Goal: Transaction & Acquisition: Purchase product/service

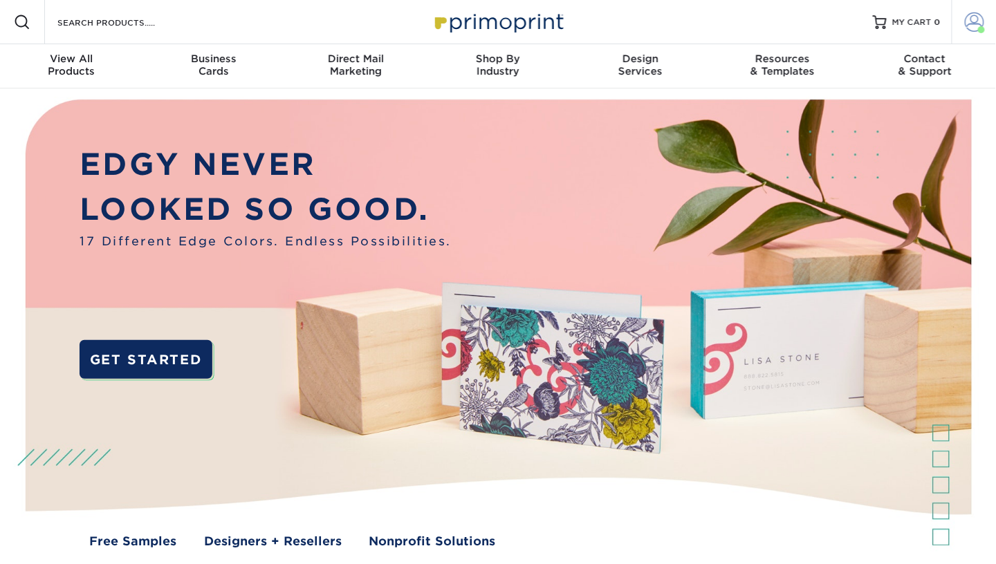
click at [973, 11] on link "Account" at bounding box center [973, 22] width 44 height 44
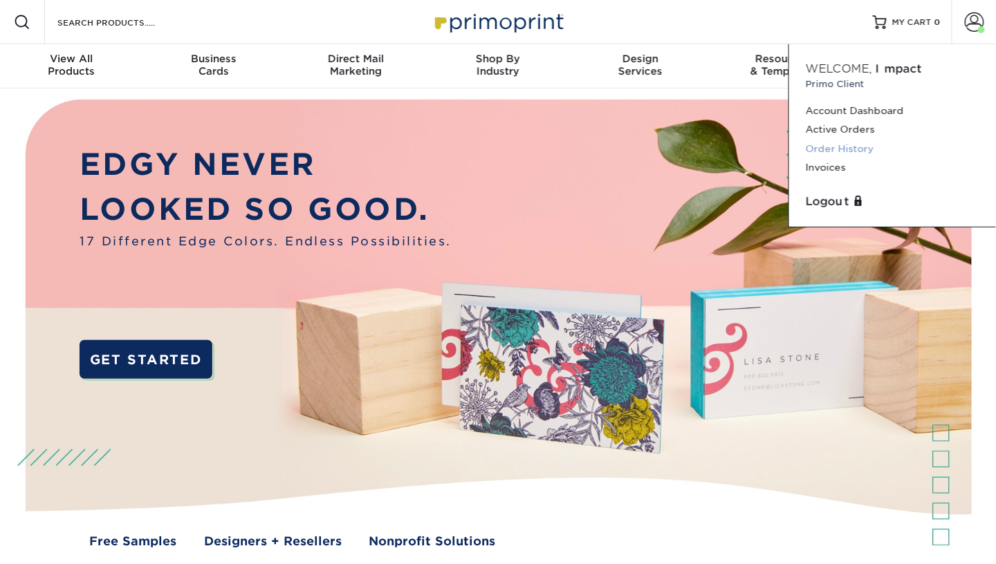
click at [846, 143] on link "Order History" at bounding box center [893, 149] width 174 height 19
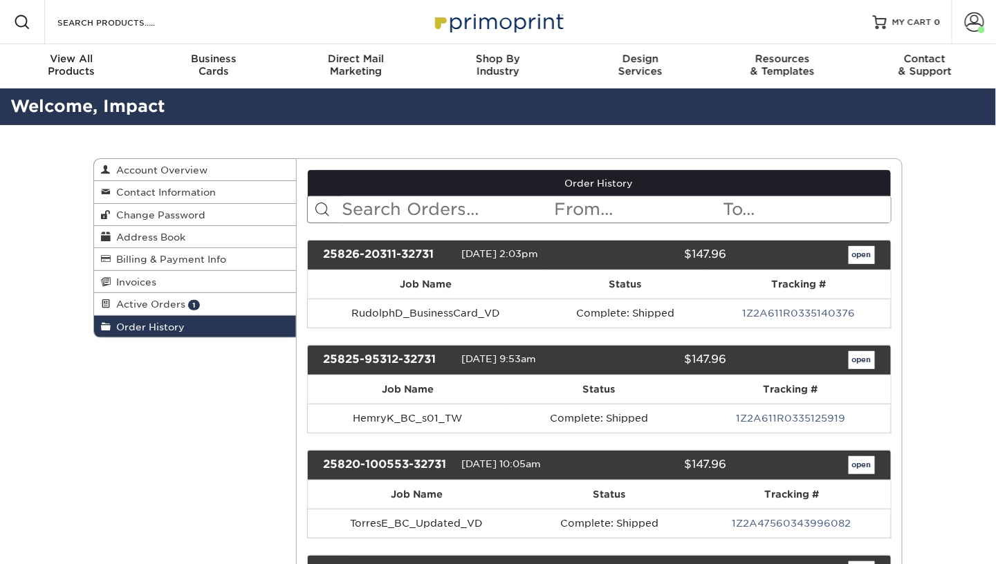
click at [436, 212] on input "text" at bounding box center [447, 209] width 212 height 26
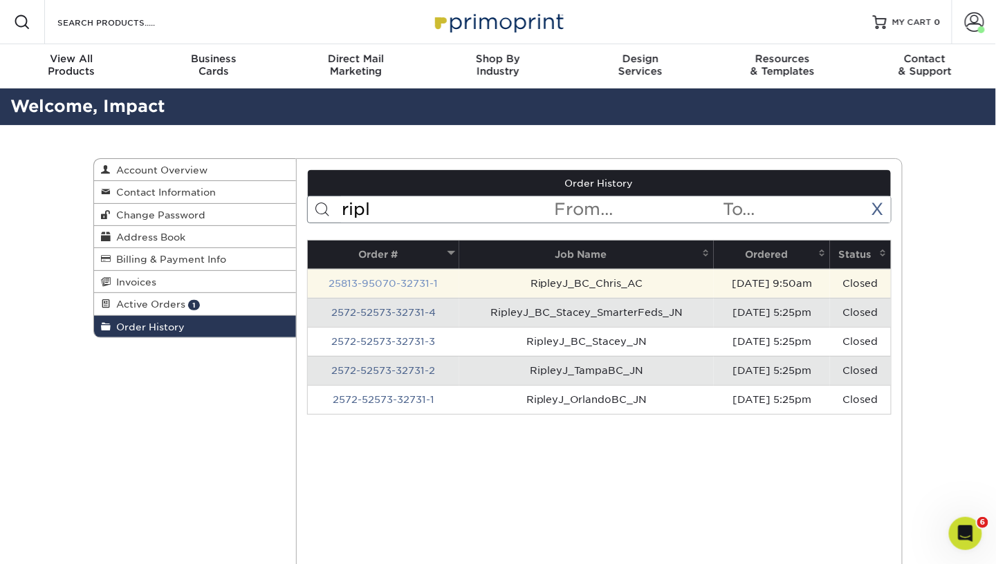
type input "ripl"
click at [388, 285] on link "25813-95070-32731-1" at bounding box center [382, 283] width 109 height 11
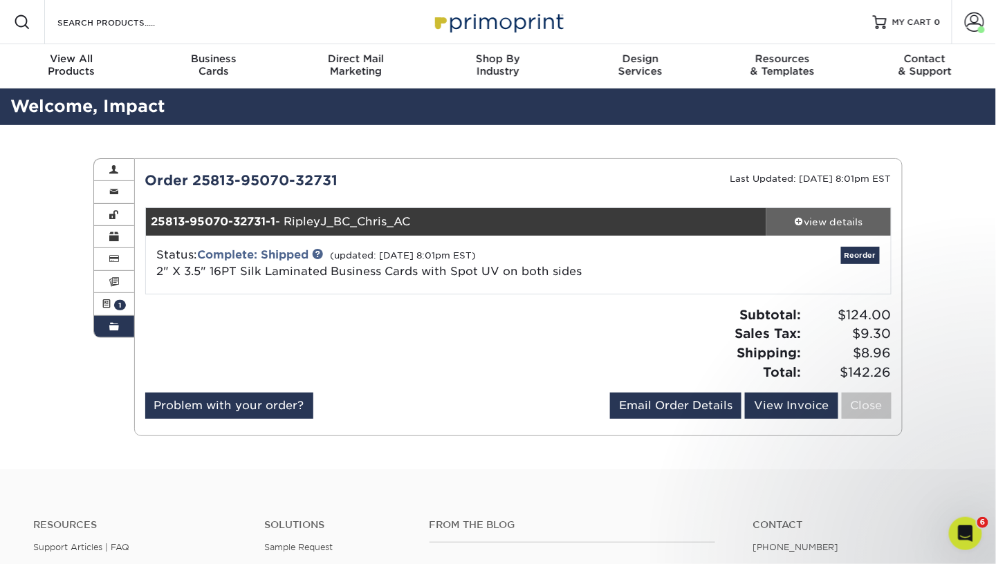
click at [814, 212] on link "view details" at bounding box center [828, 222] width 124 height 28
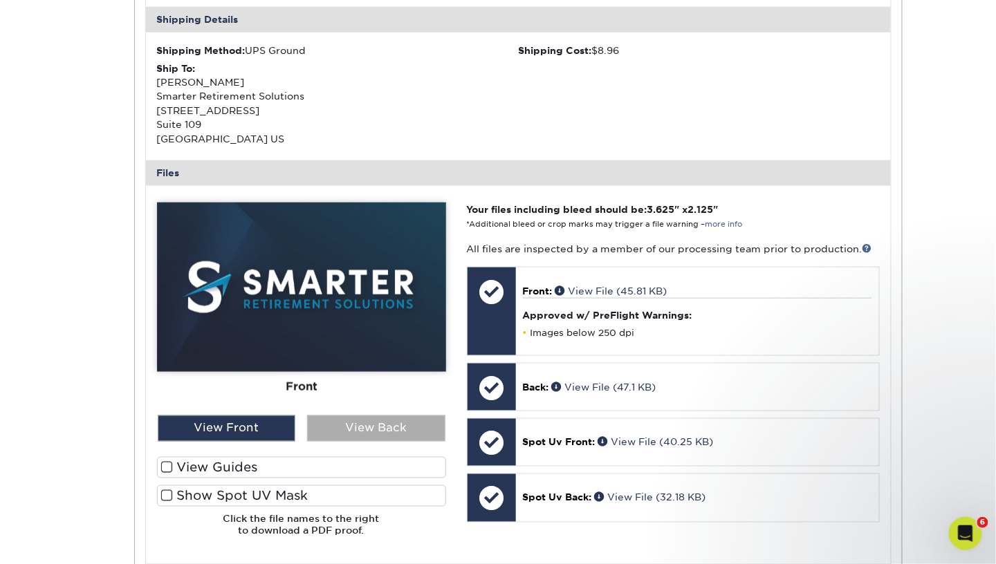
scroll to position [422, 0]
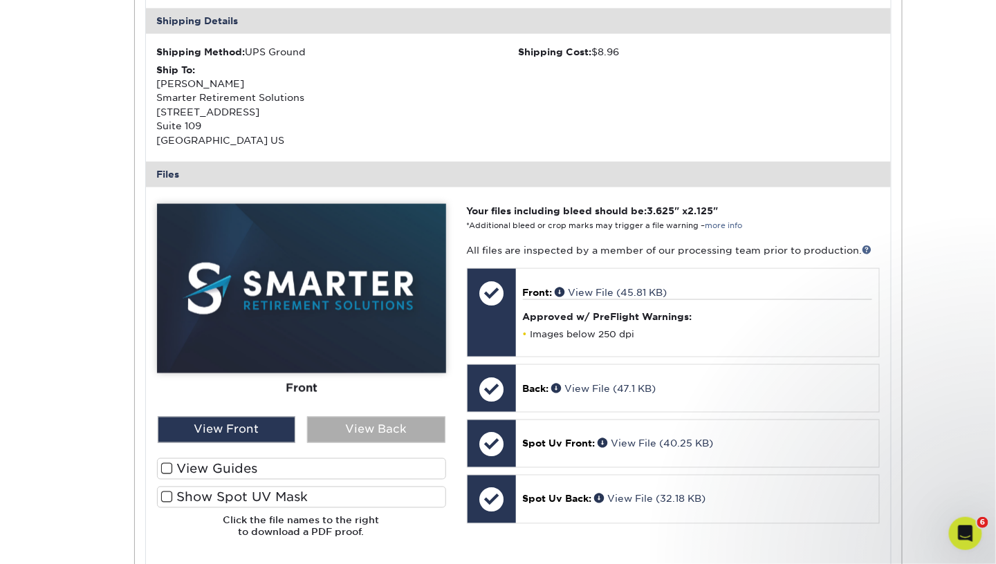
click at [389, 419] on div "View Back" at bounding box center [376, 430] width 138 height 26
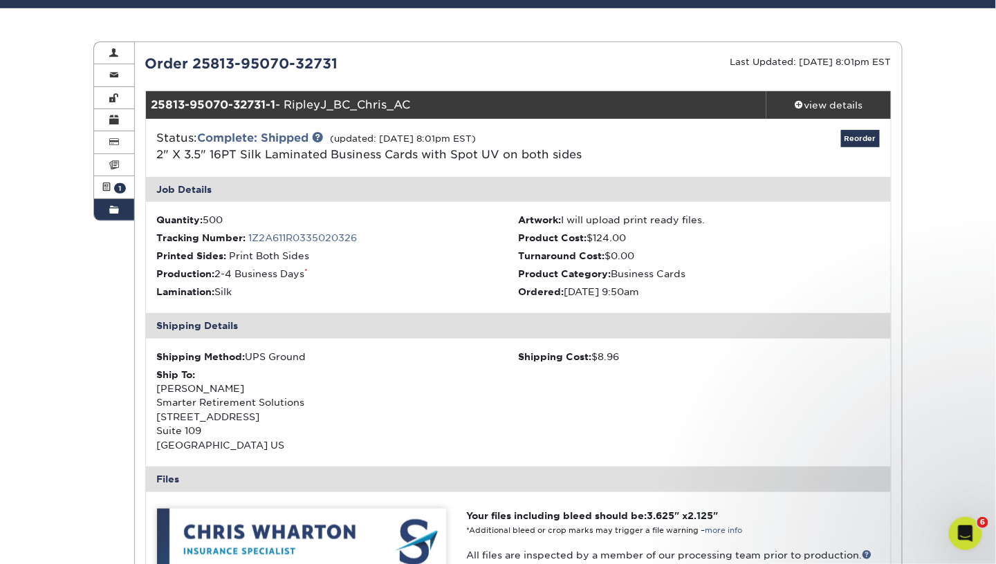
scroll to position [115, 0]
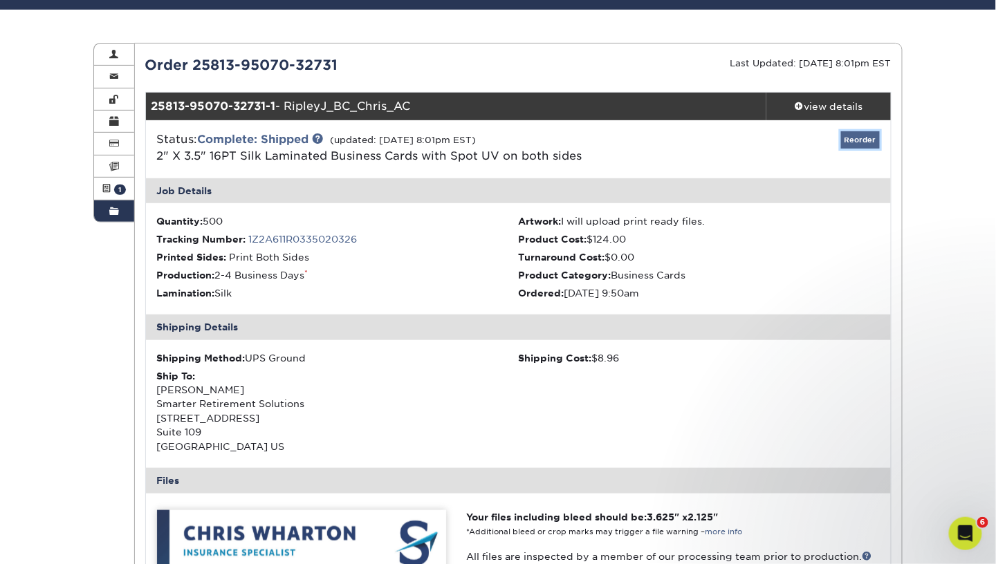
click at [868, 140] on link "Reorder" at bounding box center [860, 139] width 39 height 17
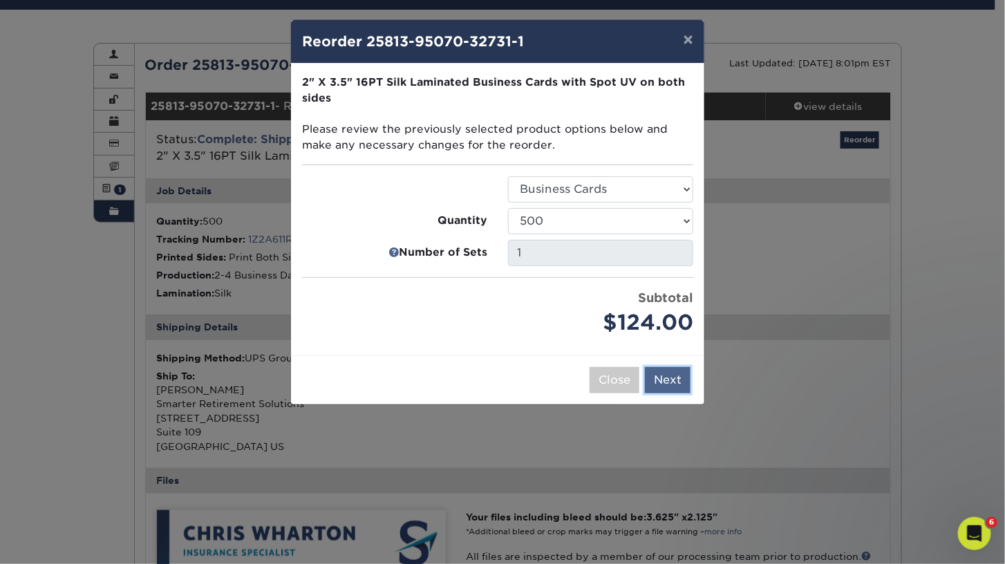
click at [674, 384] on button "Next" at bounding box center [668, 380] width 46 height 26
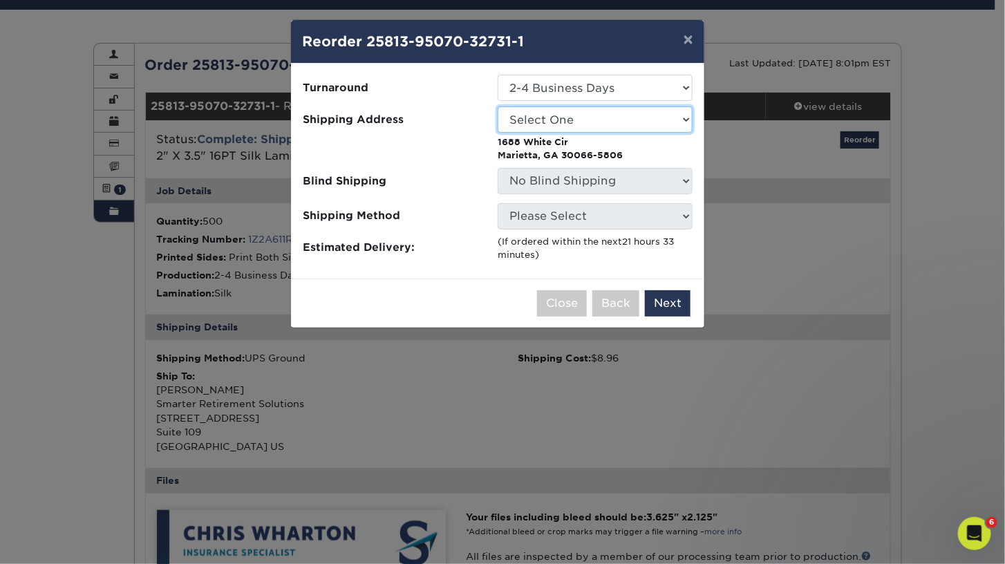
click at [629, 128] on select "Select One [PERSON_NAME] - Palm Spring, Suite 3 [PERSON_NAME]" at bounding box center [595, 119] width 195 height 26
click at [404, 252] on span "Estimated Delivery:" at bounding box center [395, 249] width 185 height 16
click at [516, 128] on select "Select One [PERSON_NAME] - Palm Spring, Suite 3 [PERSON_NAME]" at bounding box center [595, 119] width 195 height 26
click at [516, 129] on select "Select One [PERSON_NAME] - Palm Spring, Suite 3 [PERSON_NAME]" at bounding box center [595, 119] width 195 height 26
select select "284779"
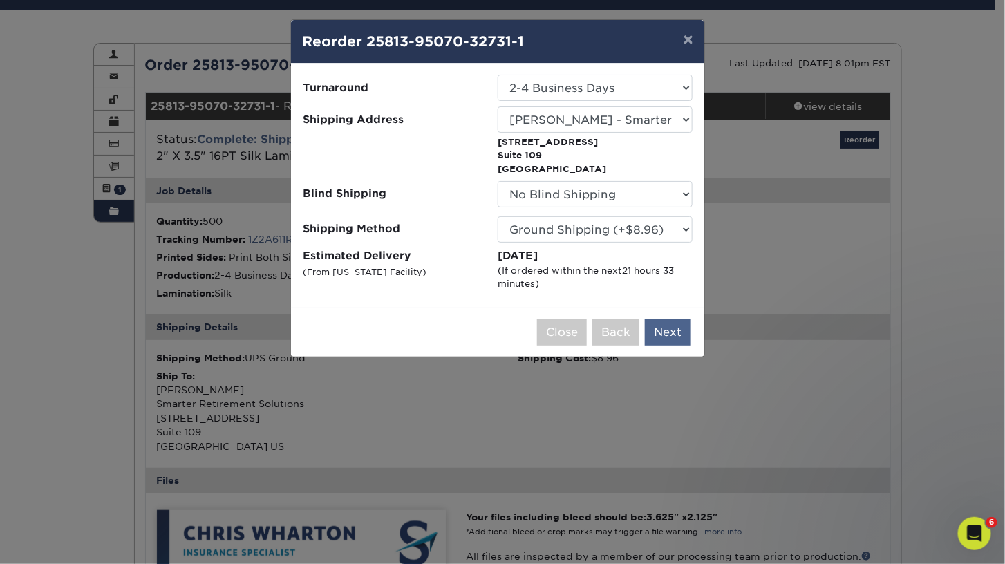
click at [656, 317] on div "Close Back Next Add to Cart" at bounding box center [498, 332] width 414 height 49
click at [656, 322] on button "Next" at bounding box center [668, 332] width 46 height 26
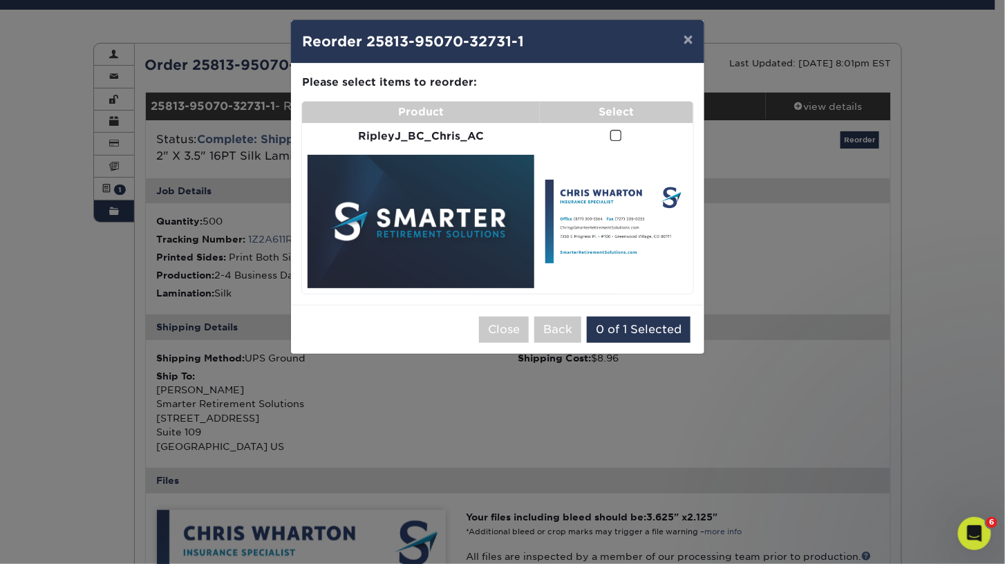
click at [619, 131] on span at bounding box center [617, 135] width 12 height 13
click at [0, 0] on input "checkbox" at bounding box center [0, 0] width 0 height 0
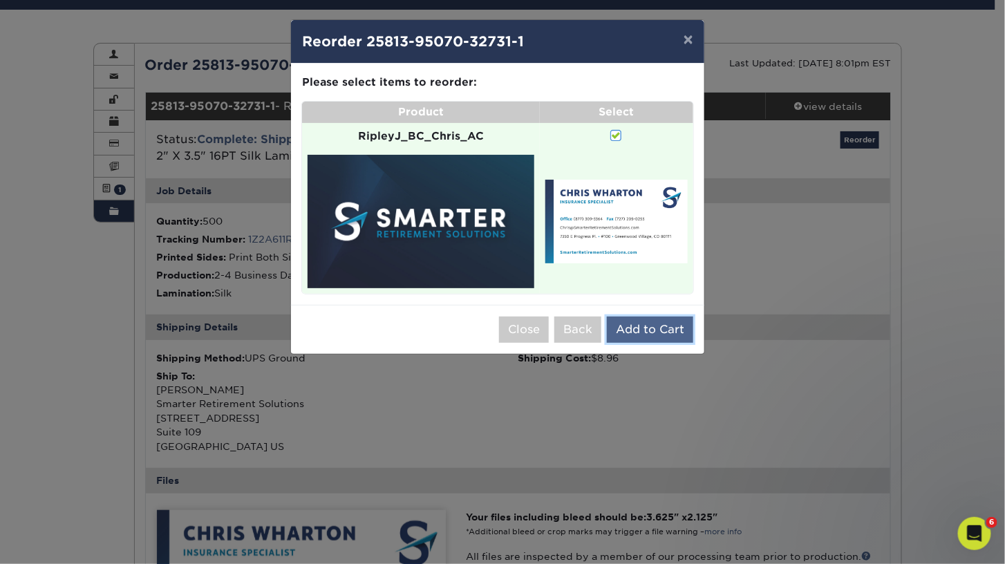
click at [670, 327] on button "Add to Cart" at bounding box center [650, 330] width 86 height 26
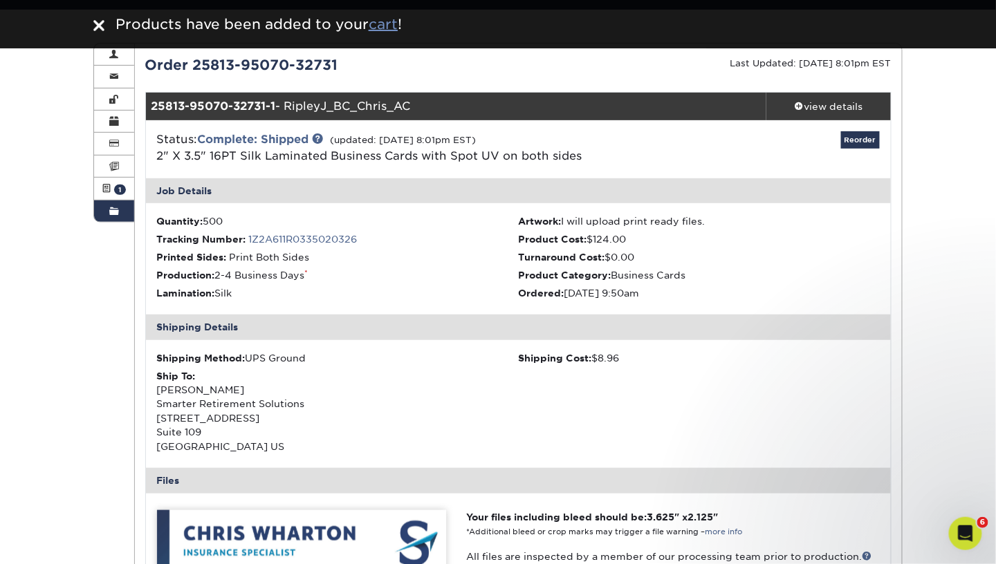
click at [378, 24] on u "cart" at bounding box center [383, 24] width 29 height 17
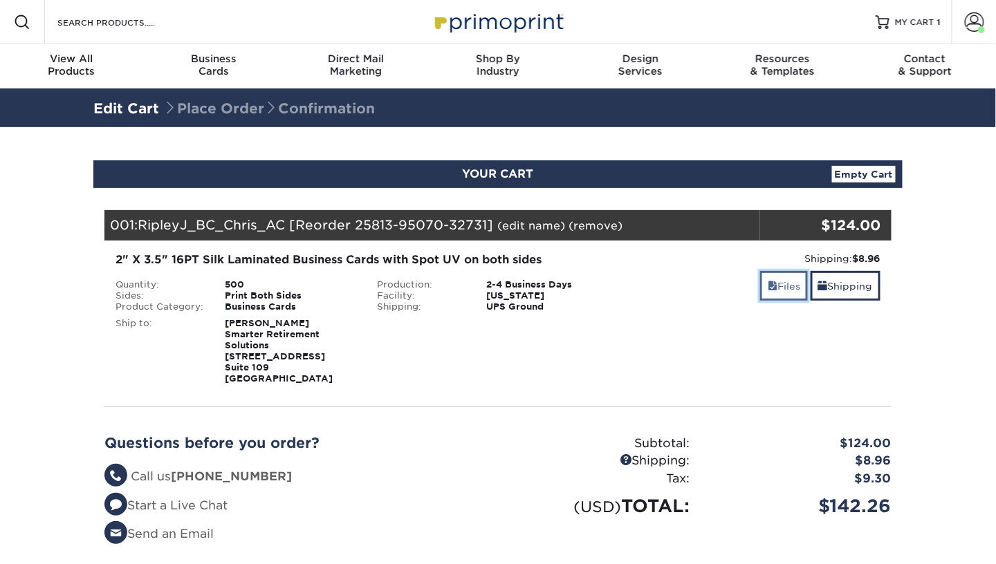
click at [777, 282] on link "Files" at bounding box center [784, 286] width 48 height 30
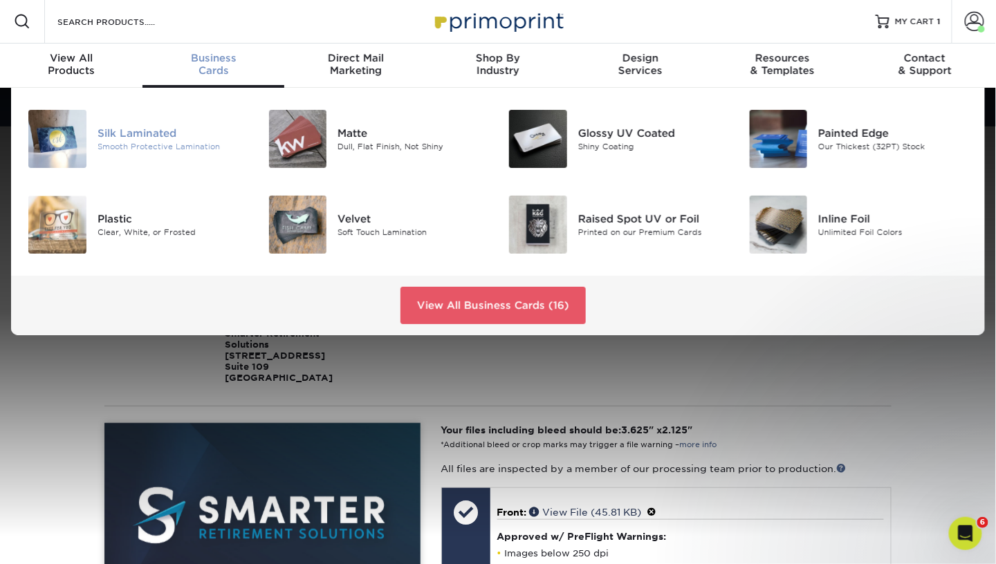
click at [139, 131] on div "Silk Laminated" at bounding box center [172, 133] width 150 height 15
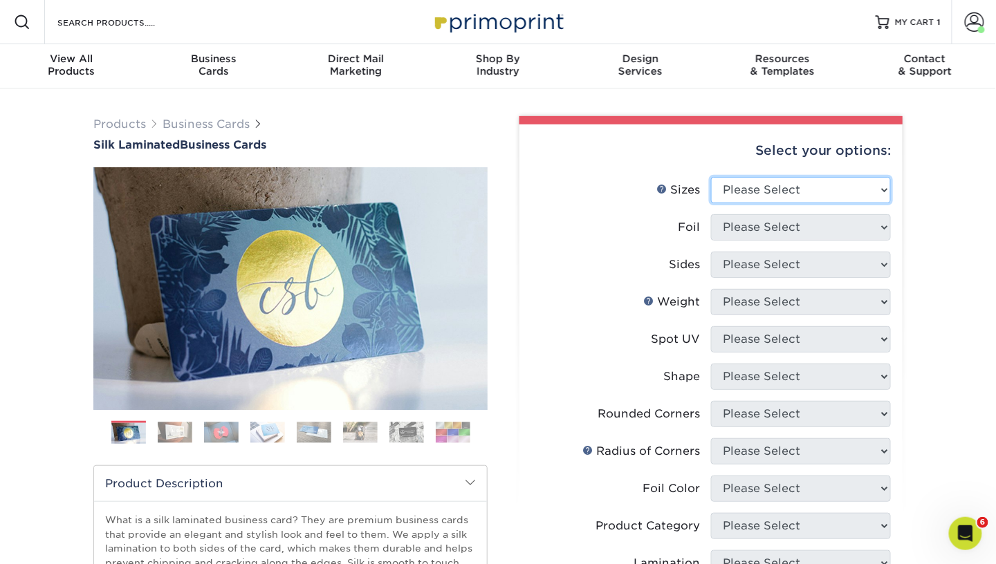
click at [756, 189] on select "Please Select 1.5" x 3.5" - Mini 1.75" x 3.5" - Mini 2" x 2" - Square 2" x 3" -…" at bounding box center [801, 190] width 180 height 26
select select "2.00x3.50"
click at [711, 177] on select "Please Select 1.5" x 3.5" - Mini 1.75" x 3.5" - Mini 2" x 2" - Square 2" x 3" -…" at bounding box center [801, 190] width 180 height 26
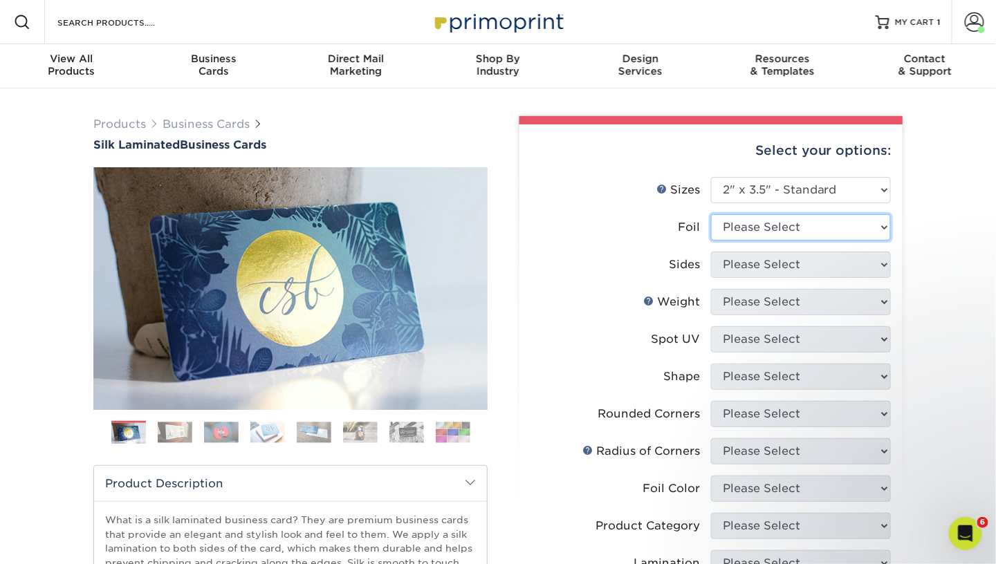
click at [836, 223] on select "Please Select Yes No" at bounding box center [801, 227] width 180 height 26
select select "0"
click at [711, 214] on select "Please Select Yes No" at bounding box center [801, 227] width 180 height 26
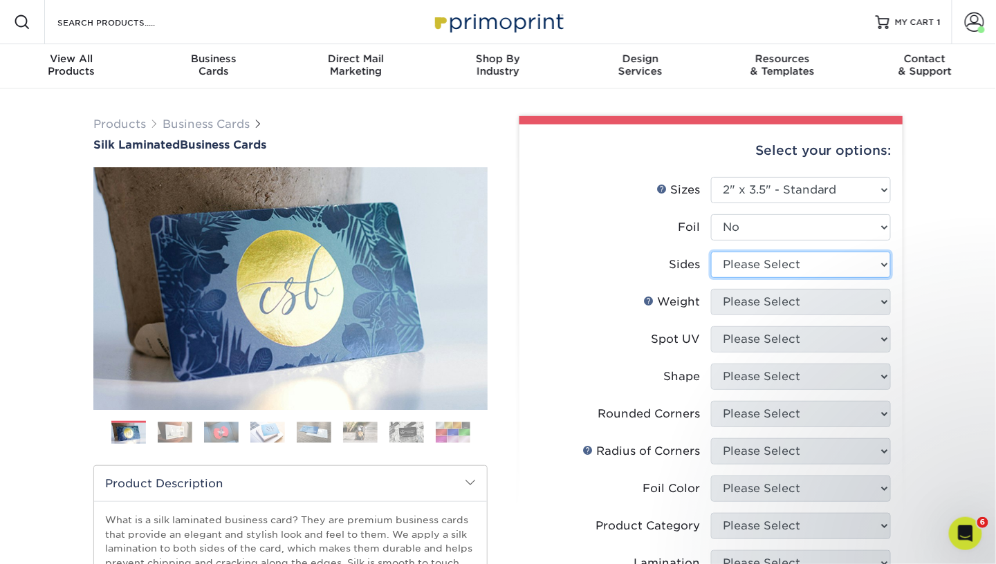
click at [769, 275] on select "Please Select Print Both Sides Print Front Only" at bounding box center [801, 265] width 180 height 26
click at [711, 252] on select "Please Select Print Both Sides Print Front Only" at bounding box center [801, 265] width 180 height 26
click at [761, 269] on select "Please Select Print Both Sides Print Front Only" at bounding box center [801, 265] width 180 height 26
select select "13abbda7-1d64-4f25-8bb2-c179b224825d"
click at [711, 252] on select "Please Select Print Both Sides Print Front Only" at bounding box center [801, 265] width 180 height 26
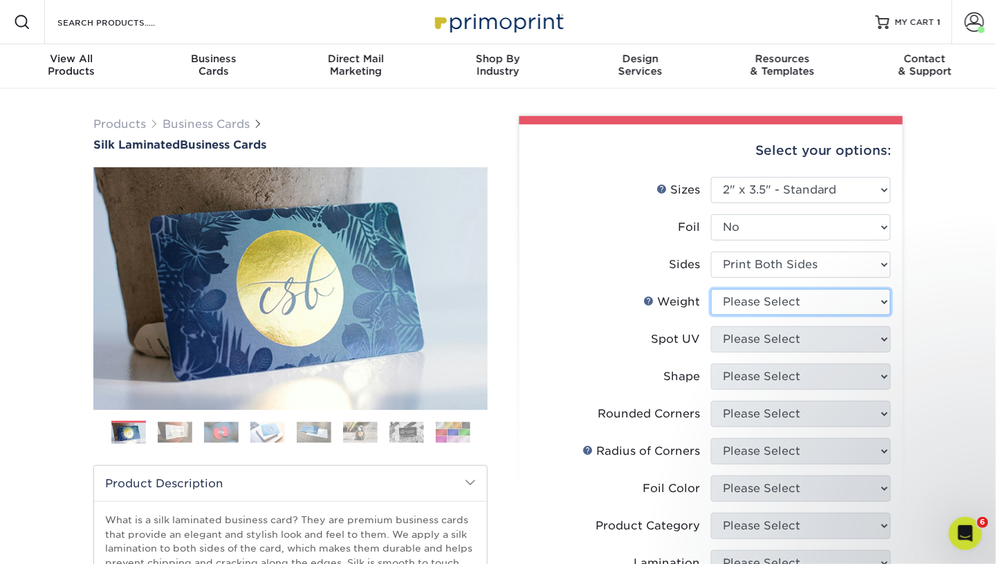
click at [758, 306] on select "Please Select 16PT" at bounding box center [801, 302] width 180 height 26
select select "16PT"
click at [711, 289] on select "Please Select 16PT" at bounding box center [801, 302] width 180 height 26
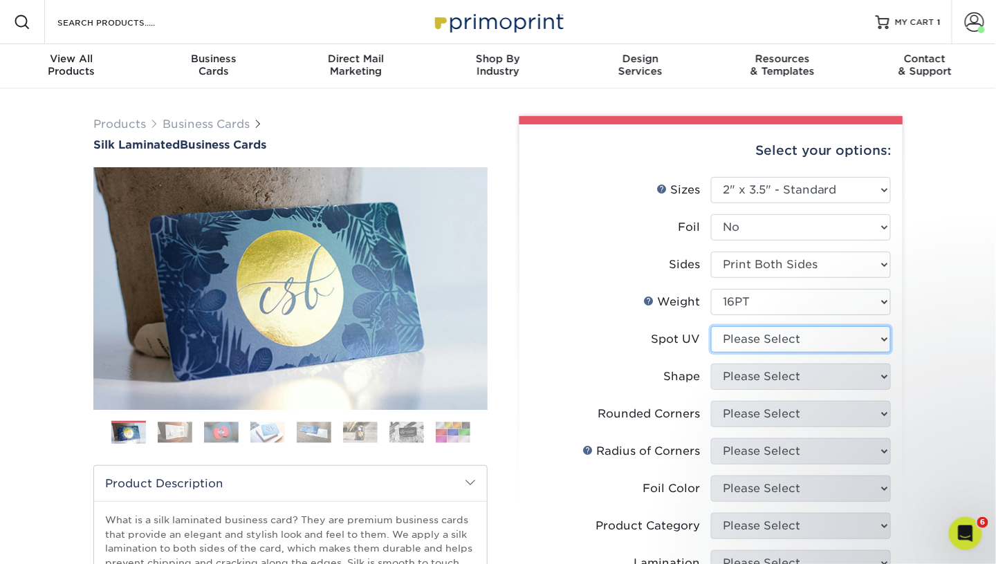
click at [758, 348] on select "Please Select No Spot UV Front and Back (Both Sides) Front Only Back Only" at bounding box center [801, 339] width 180 height 26
select select "0"
click at [711, 326] on select "Please Select No Spot UV Front and Back (Both Sides) Front Only Back Only" at bounding box center [801, 339] width 180 height 26
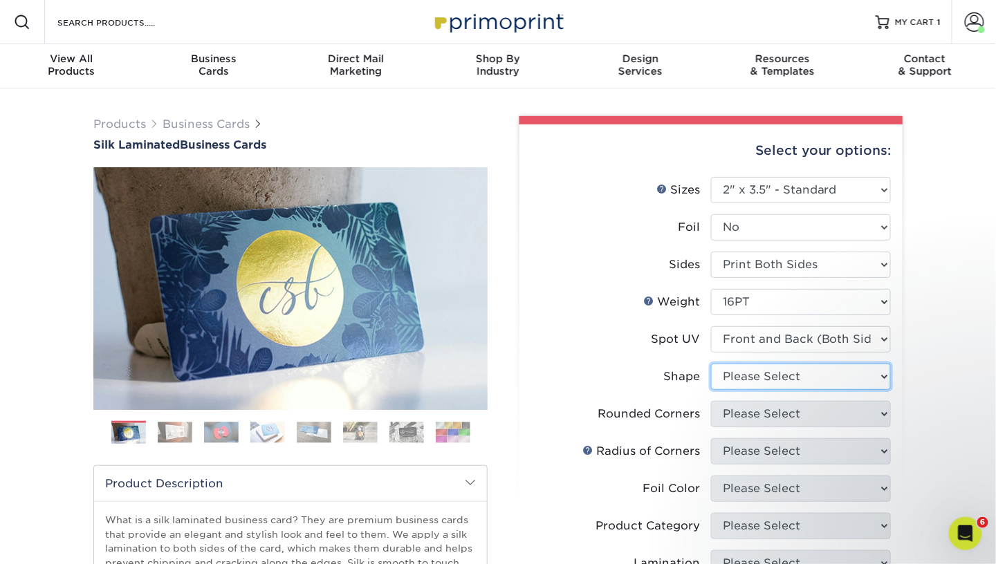
click at [749, 383] on select "Please Select Standard" at bounding box center [801, 377] width 180 height 26
select select "standard"
click at [711, 364] on select "Please Select Standard" at bounding box center [801, 377] width 180 height 26
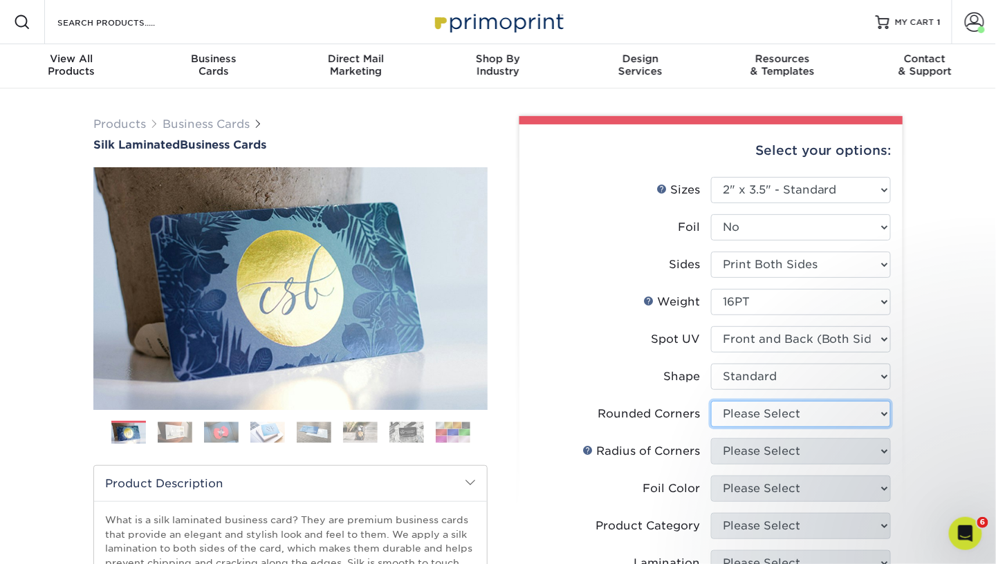
click at [745, 417] on select "Please Select Yes - Round 2 Corners Yes - Round 4 Corners No" at bounding box center [801, 414] width 180 height 26
select select "0"
click at [711, 401] on select "Please Select Yes - Round 2 Corners Yes - Round 4 Corners No" at bounding box center [801, 414] width 180 height 26
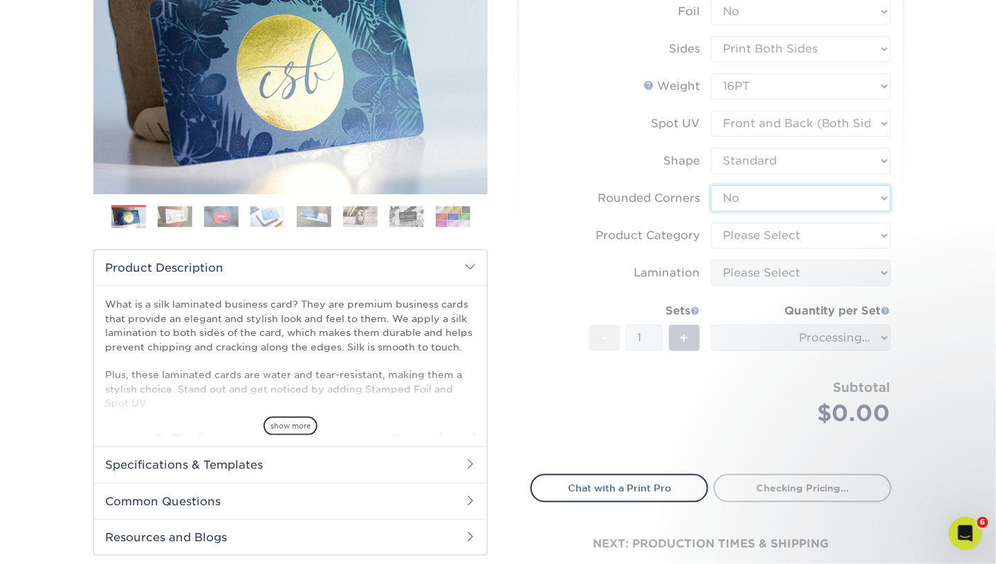
scroll to position [228, 0]
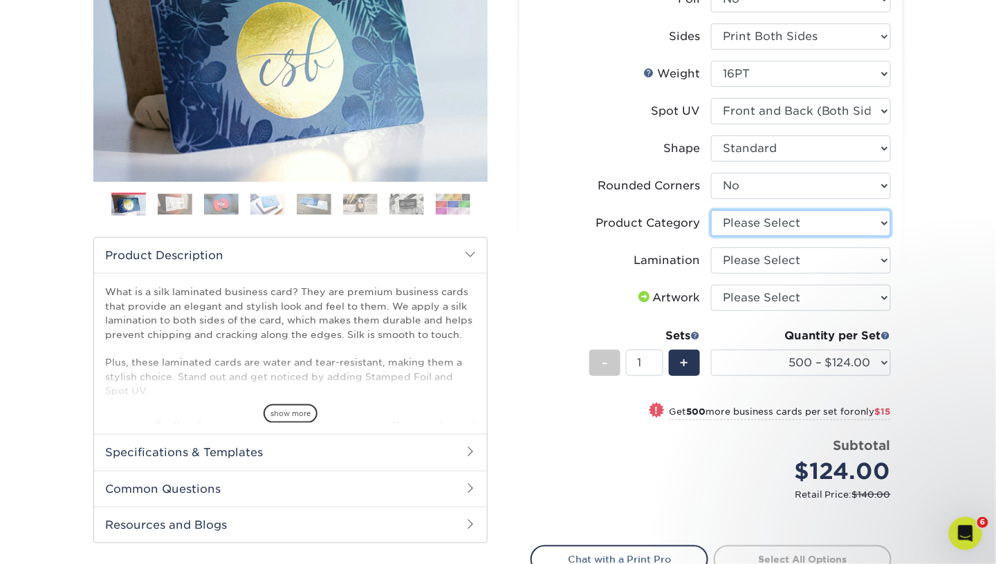
click at [810, 226] on select "Please Select Business Cards" at bounding box center [801, 223] width 180 height 26
select select "3b5148f1-0588-4f88-a218-97bcfdce65c1"
click at [711, 210] on select "Please Select Business Cards" at bounding box center [801, 223] width 180 height 26
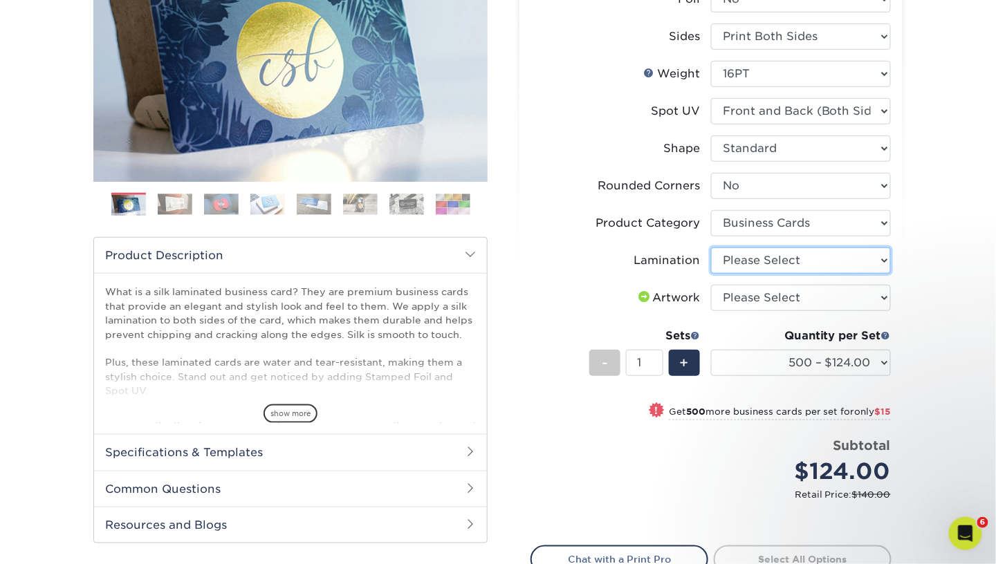
click at [789, 257] on select "Please Select Silk" at bounding box center [801, 261] width 180 height 26
select select "ccacb42f-45f7-42d3-bbd3-7c8421cf37f0"
click at [711, 248] on select "Please Select Silk" at bounding box center [801, 261] width 180 height 26
click at [774, 301] on select "Please Select I will upload files I need a design - $100" at bounding box center [801, 298] width 180 height 26
select select "upload"
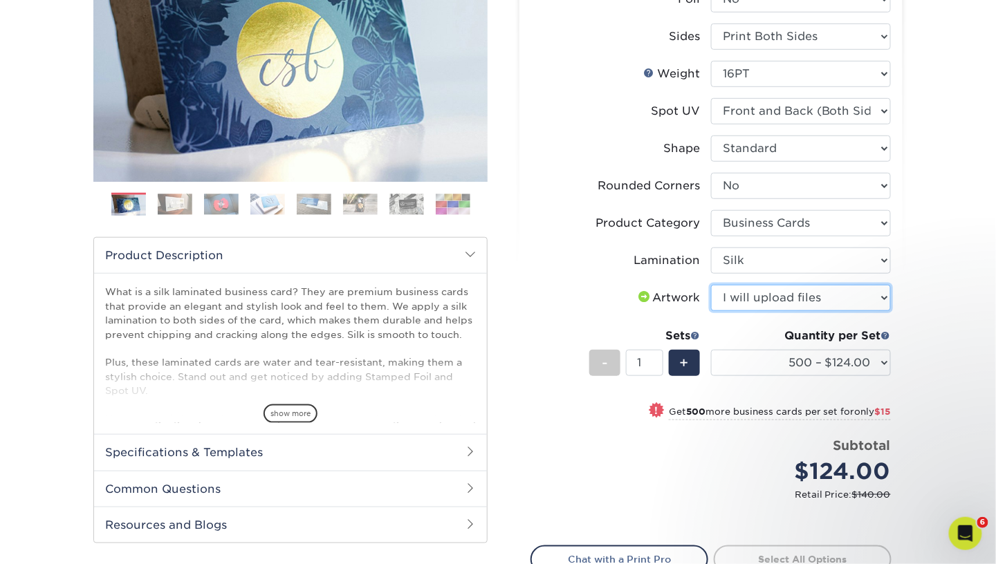
click at [711, 285] on select "Please Select I will upload files I need a design - $100" at bounding box center [801, 298] width 180 height 26
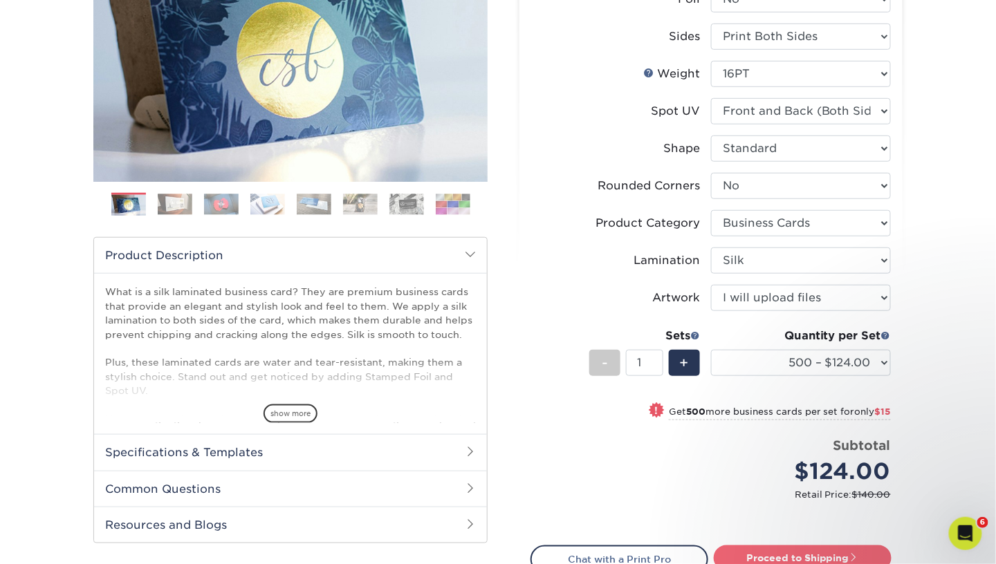
click at [851, 559] on span at bounding box center [854, 557] width 10 height 10
type input "Set 1"
select select "a02e7c76-bdf4-4cc9-8b1d-1aa03151ab1e"
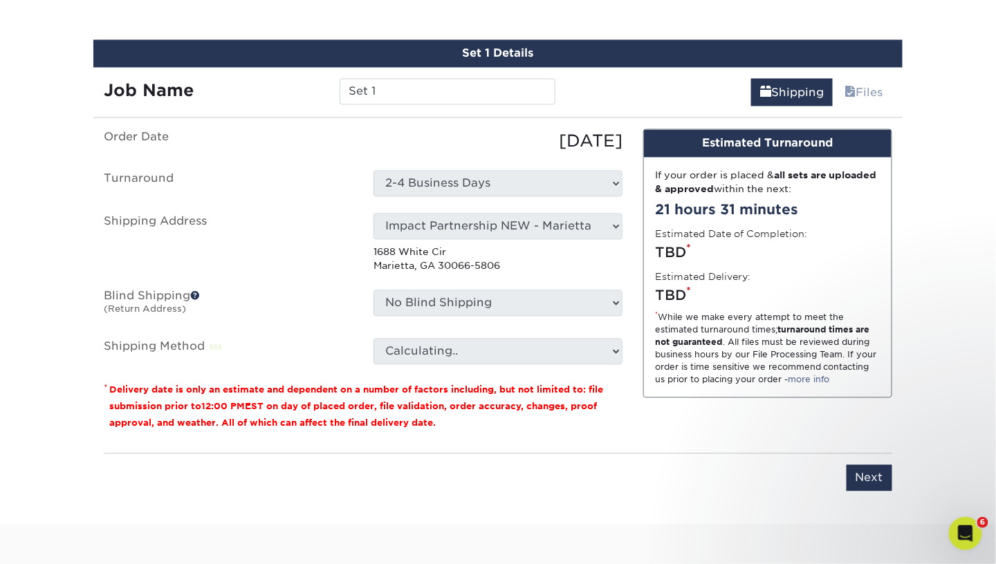
scroll to position [810, 0]
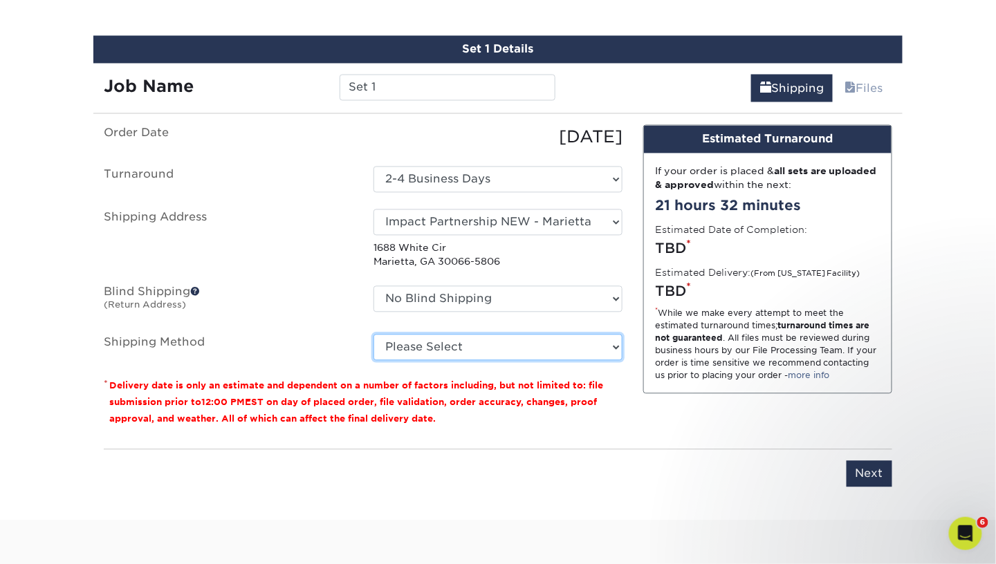
click at [465, 355] on select "Please Select Ground Shipping (+$8.96) 3 Day Shipping Service (+$15.33) 2 Day A…" at bounding box center [497, 348] width 249 height 26
select select "03"
click at [373, 335] on select "Please Select Ground Shipping (+$8.96) 3 Day Shipping Service (+$15.33) 2 Day A…" at bounding box center [497, 348] width 249 height 26
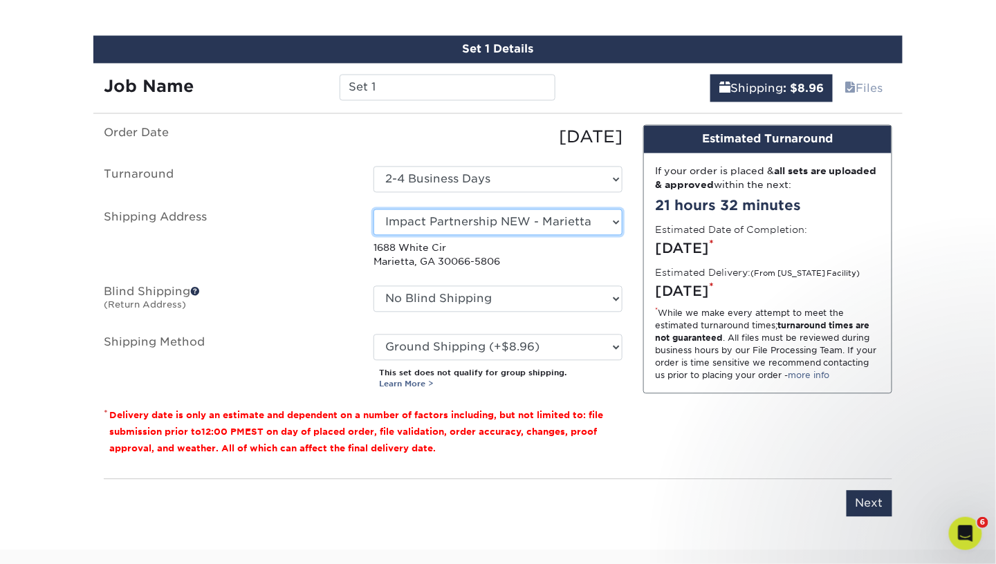
click at [527, 227] on select "Select One Andrew Hansen - Palm Spring, Suite 3 John McNamara - 7350 W. College…" at bounding box center [497, 223] width 249 height 26
select select "284779"
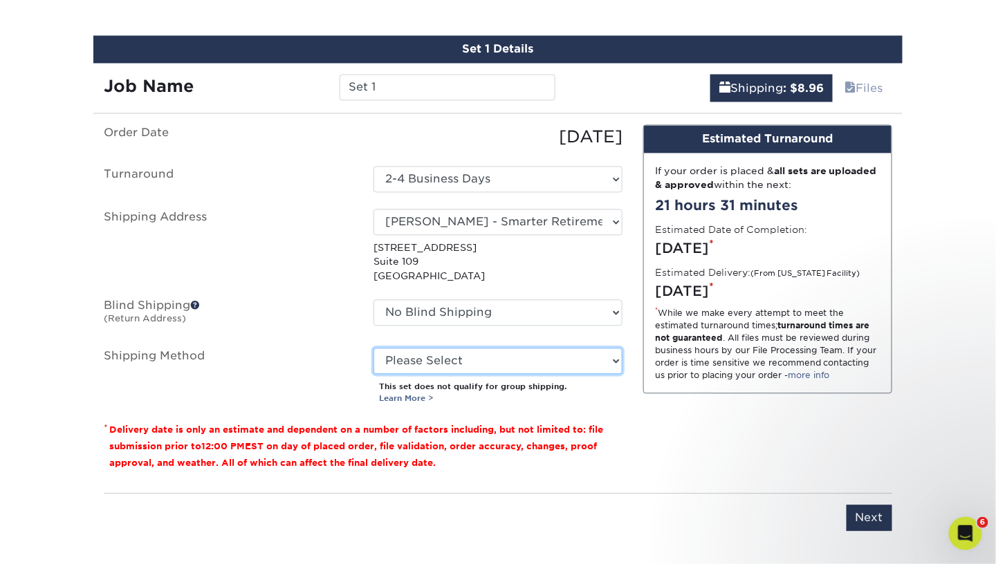
click at [546, 357] on select "Please Select Ground Shipping (+$8.96) 3 Day Shipping Service (+$15.33) 2 Day A…" at bounding box center [497, 362] width 249 height 26
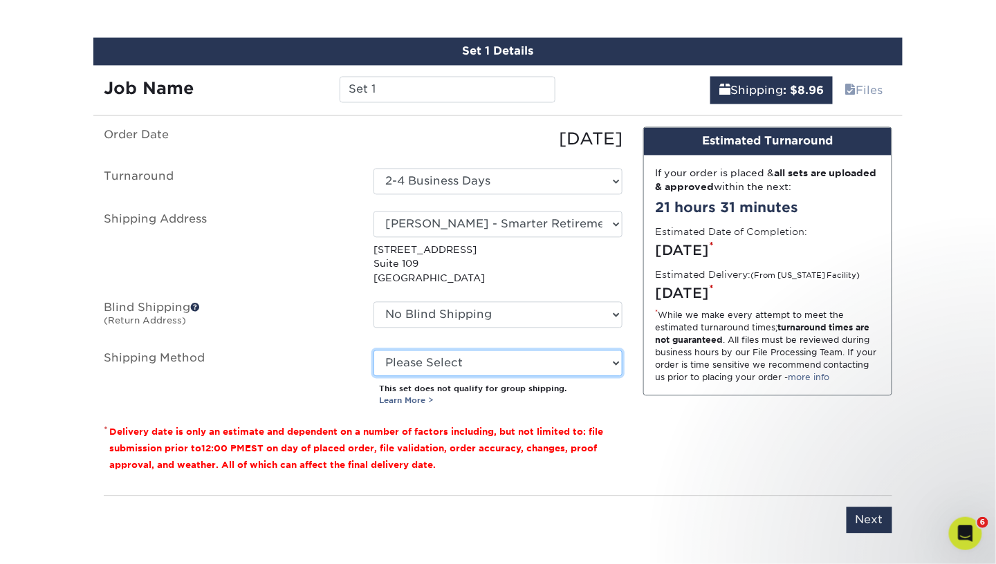
scroll to position [809, 0]
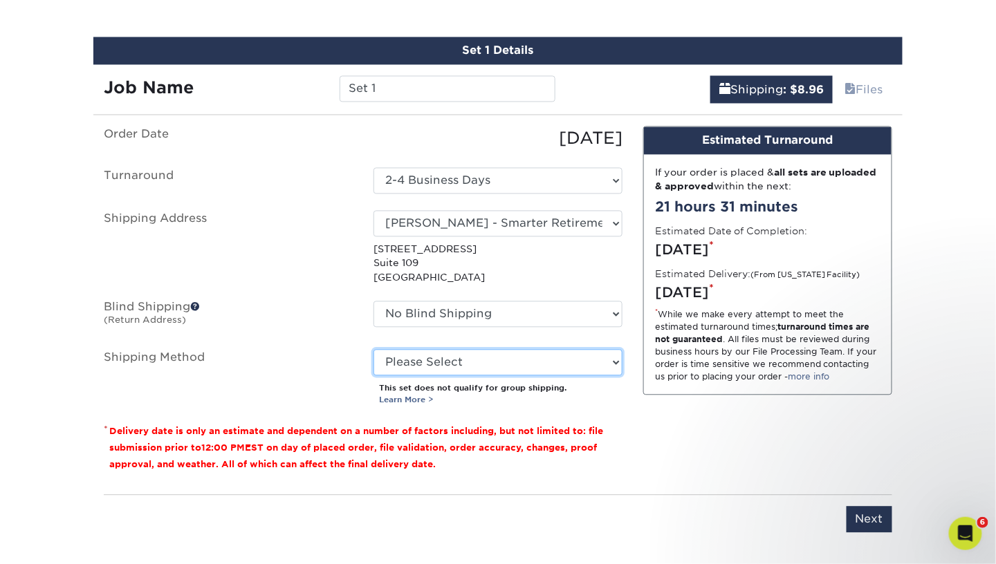
click at [595, 355] on select "Please Select Ground Shipping (+$8.96) 3 Day Shipping Service (+$15.33) 2 Day A…" at bounding box center [497, 363] width 249 height 26
select select "03"
click at [373, 350] on select "Please Select Ground Shipping (+$8.96) 3 Day Shipping Service (+$15.33) 2 Day A…" at bounding box center [497, 363] width 249 height 26
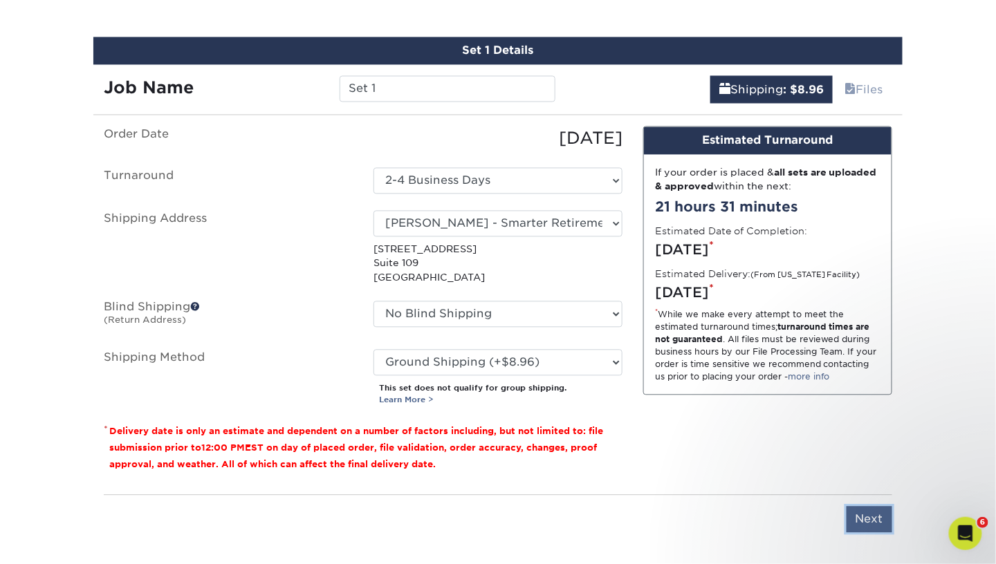
click at [871, 514] on input "Next" at bounding box center [869, 520] width 46 height 26
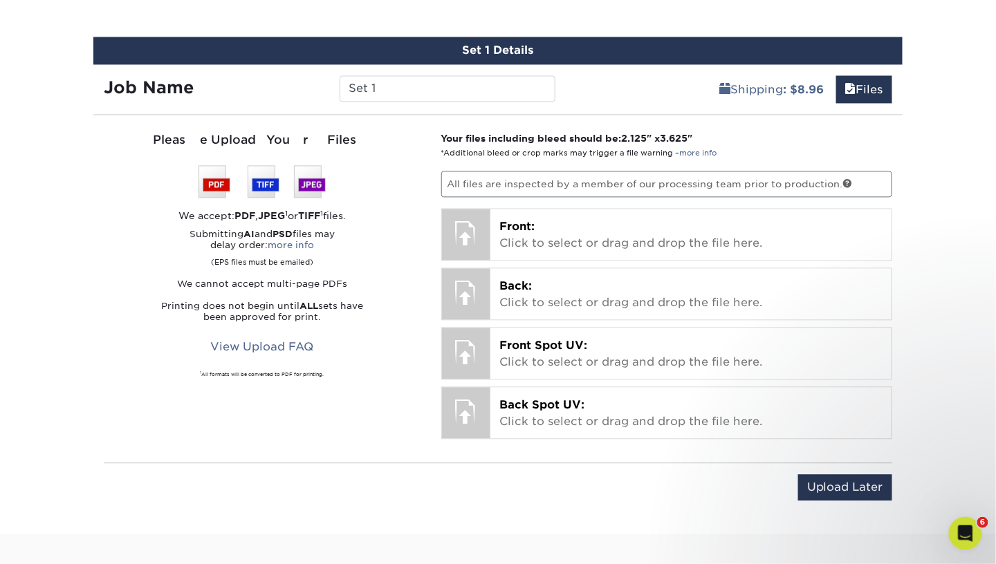
click at [833, 499] on div "Upload Later Save & Continue Continue" at bounding box center [498, 496] width 788 height 43
click at [832, 495] on div "Upload Later Save & Continue Continue" at bounding box center [498, 496] width 788 height 43
click at [832, 494] on input "Upload Later" at bounding box center [845, 488] width 94 height 26
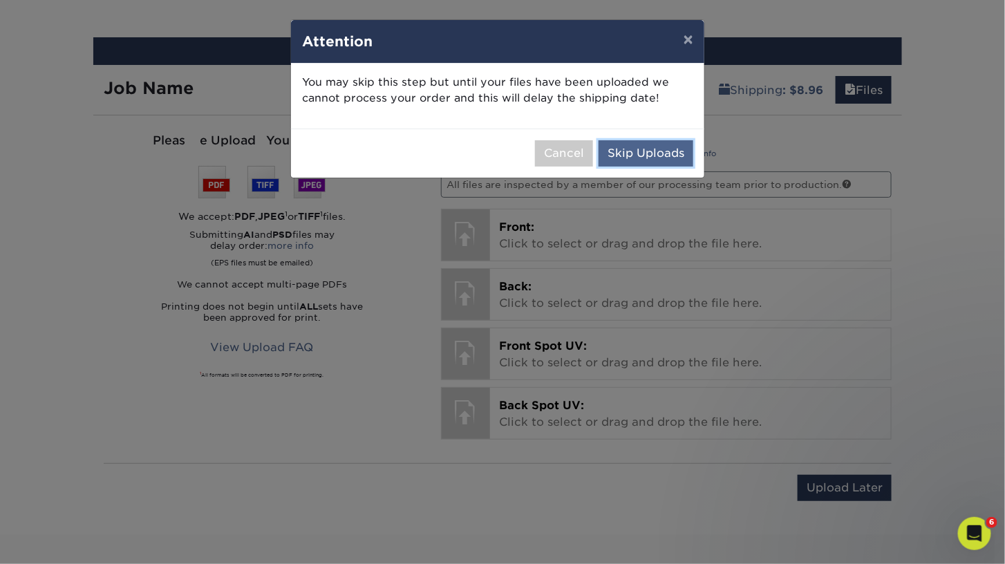
click at [687, 158] on button "Skip Uploads" at bounding box center [646, 153] width 95 height 26
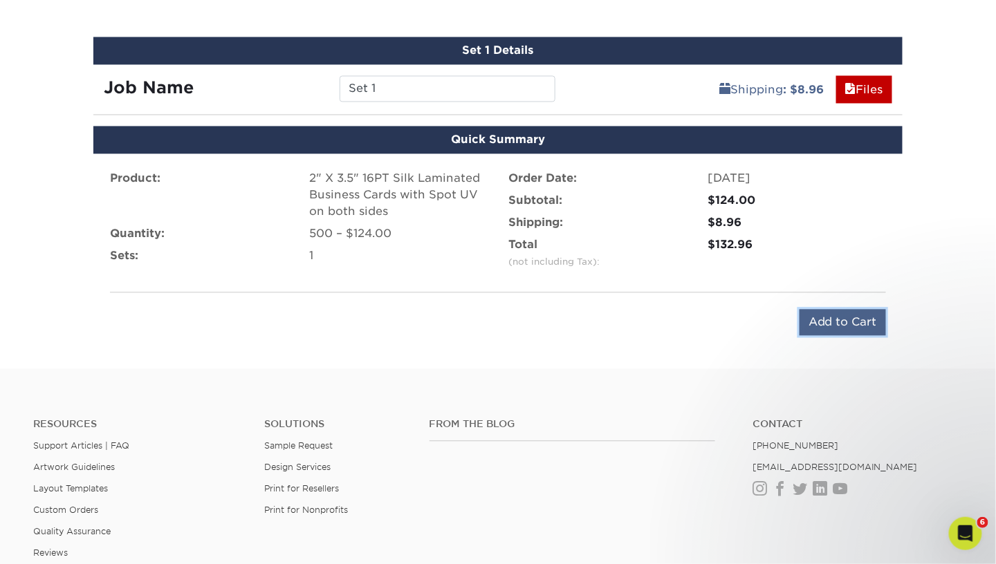
click at [808, 313] on input "Add to Cart" at bounding box center [842, 323] width 86 height 26
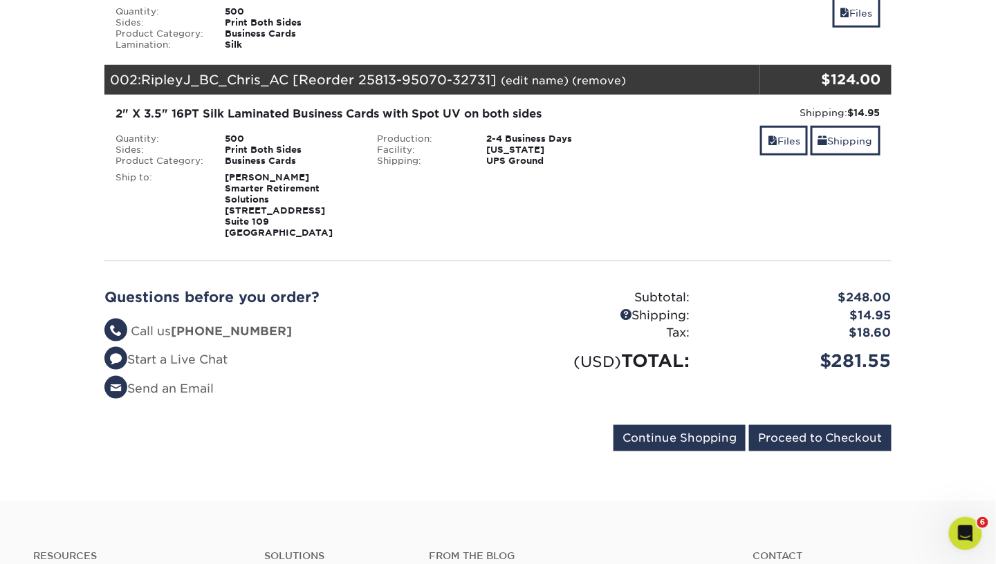
scroll to position [358, 0]
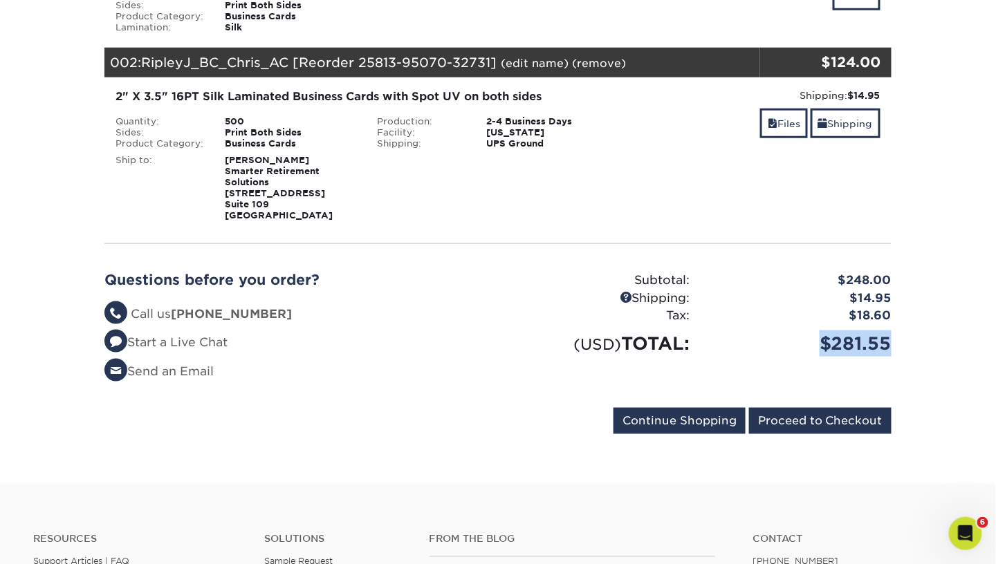
drag, startPoint x: 894, startPoint y: 357, endPoint x: 808, endPoint y: 349, distance: 86.1
click at [808, 349] on div "$281.55" at bounding box center [801, 344] width 202 height 26
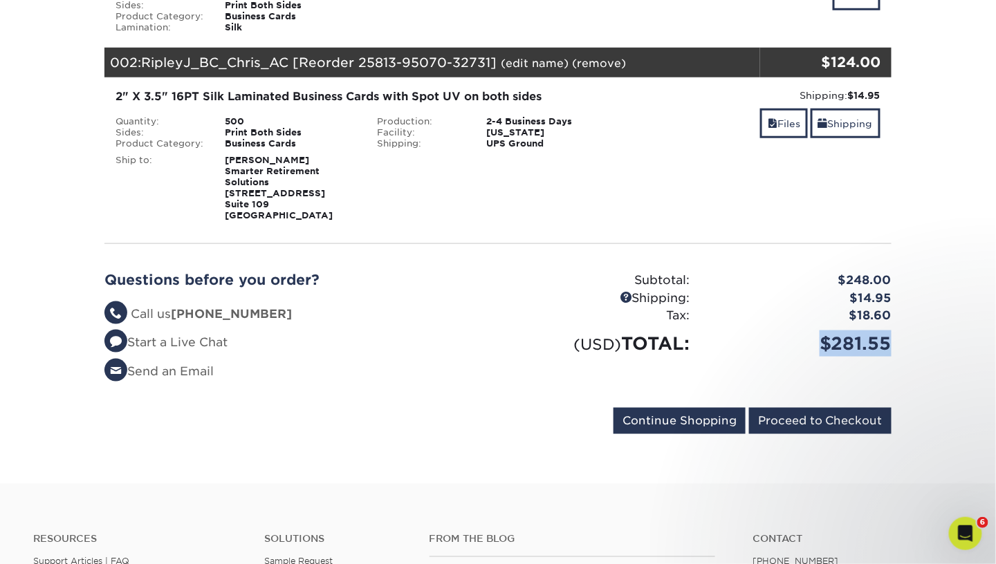
scroll to position [0, 0]
copy div "$281.55"
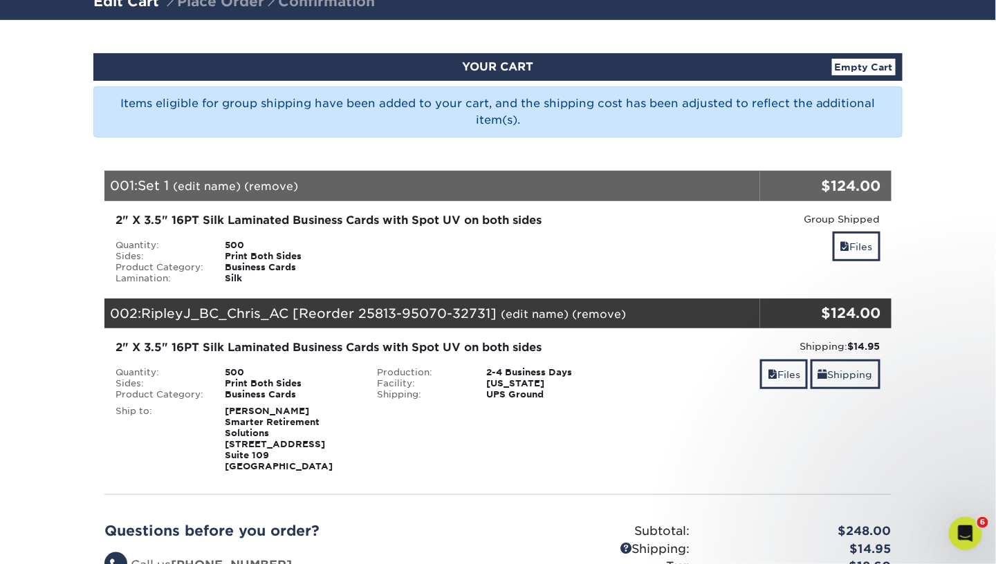
scroll to position [89, 0]
